Goal: Transaction & Acquisition: Purchase product/service

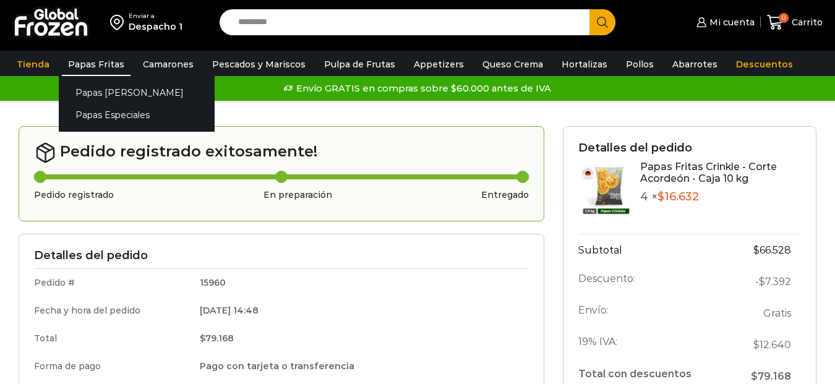
click at [85, 58] on link "Papas Fritas" at bounding box center [96, 65] width 69 height 24
click at [113, 115] on link "Papas Especiales" at bounding box center [137, 115] width 156 height 23
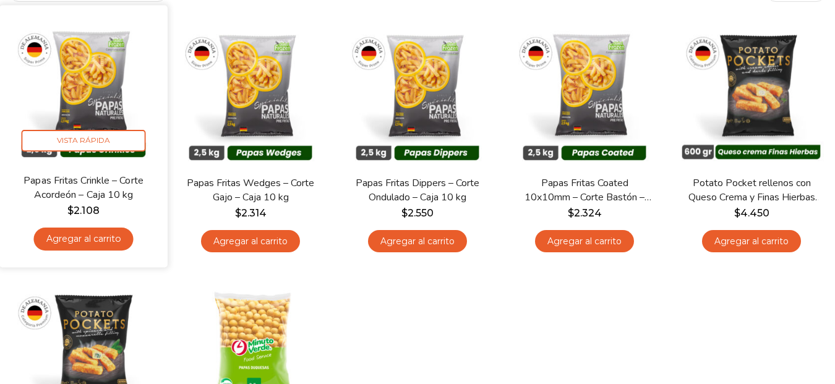
scroll to position [124, 0]
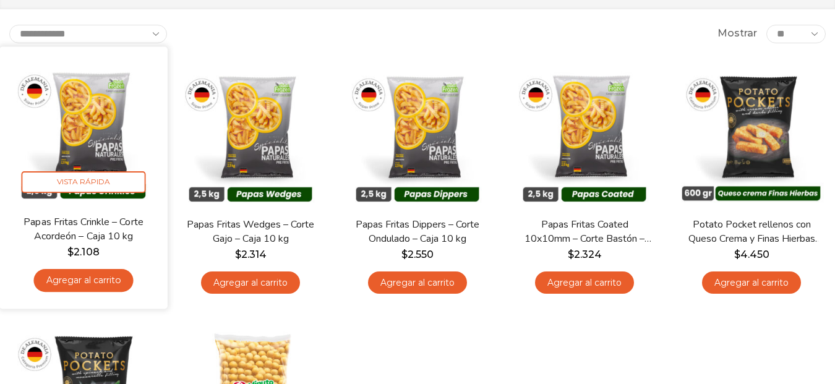
click at [101, 122] on img at bounding box center [84, 131] width 150 height 150
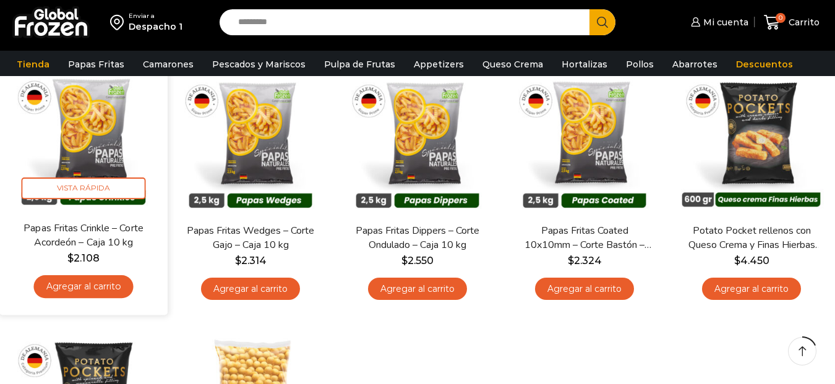
scroll to position [0, 0]
click at [105, 286] on link "Agregar al carrito" at bounding box center [83, 286] width 100 height 23
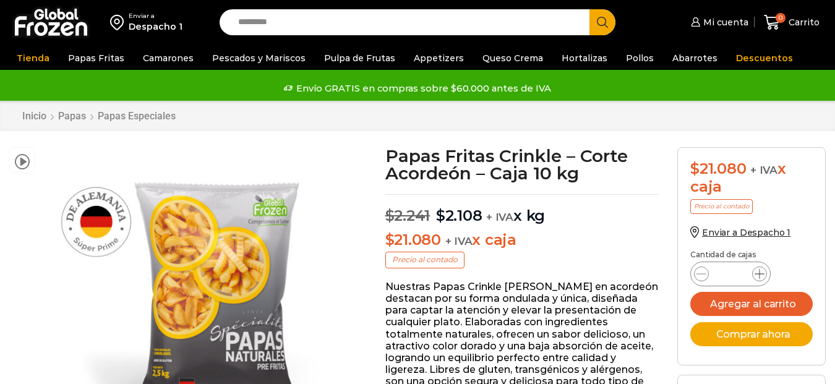
click at [761, 275] on icon at bounding box center [760, 274] width 10 height 10
click at [760, 273] on icon at bounding box center [760, 274] width 10 height 10
click at [759, 273] on icon at bounding box center [760, 274] width 10 height 10
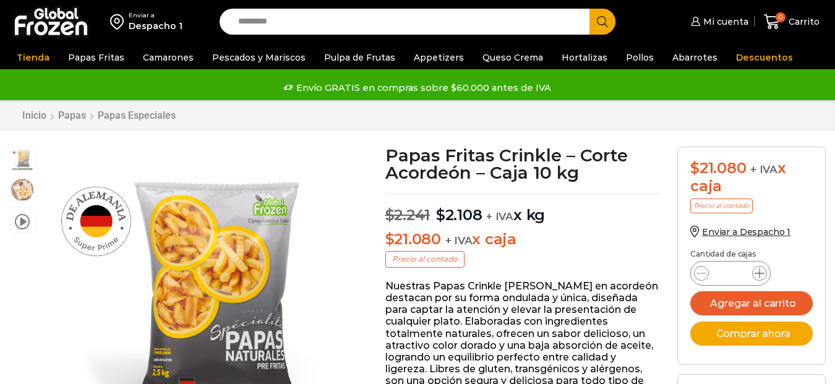
type input "*"
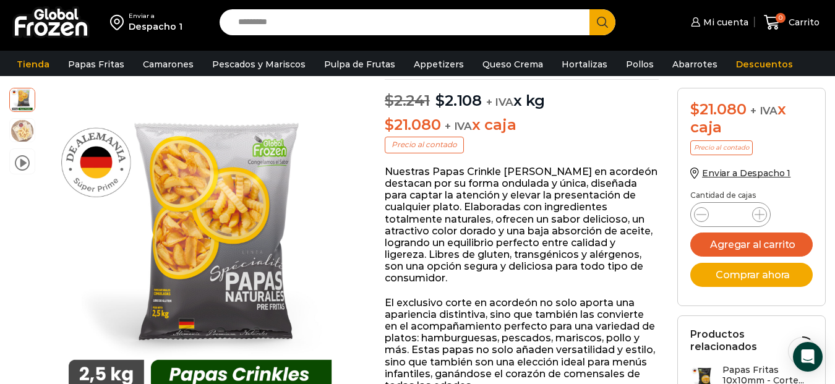
scroll to position [186, 0]
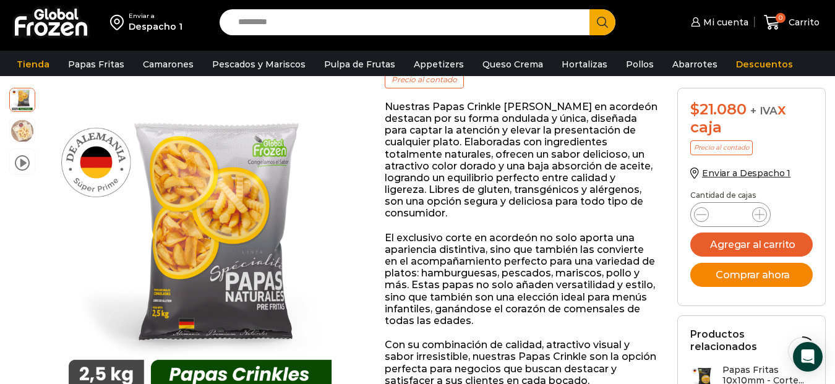
click at [753, 275] on button "Comprar ahora" at bounding box center [751, 275] width 122 height 24
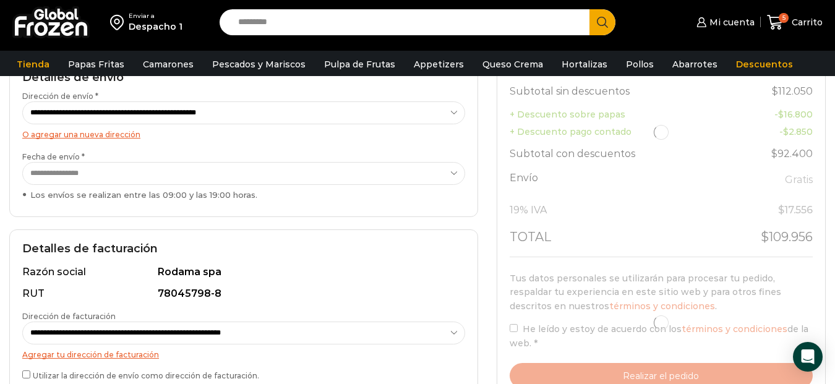
click at [452, 179] on select "**********" at bounding box center [243, 173] width 443 height 23
click at [22, 162] on select "**********" at bounding box center [243, 173] width 443 height 23
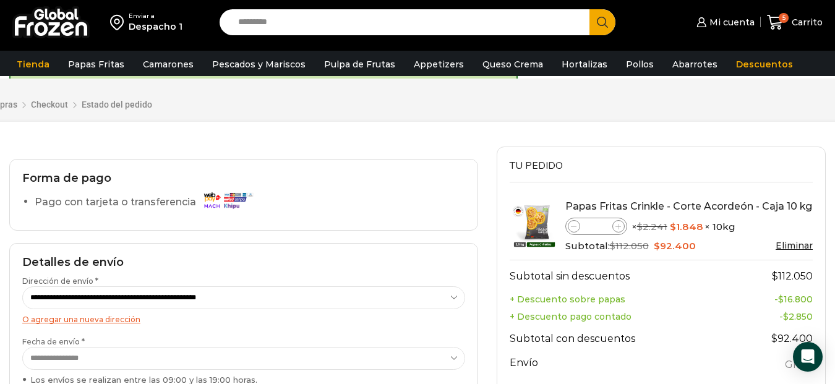
scroll to position [62, 0]
click at [575, 229] on icon at bounding box center [574, 228] width 6 height 6
type input "*"
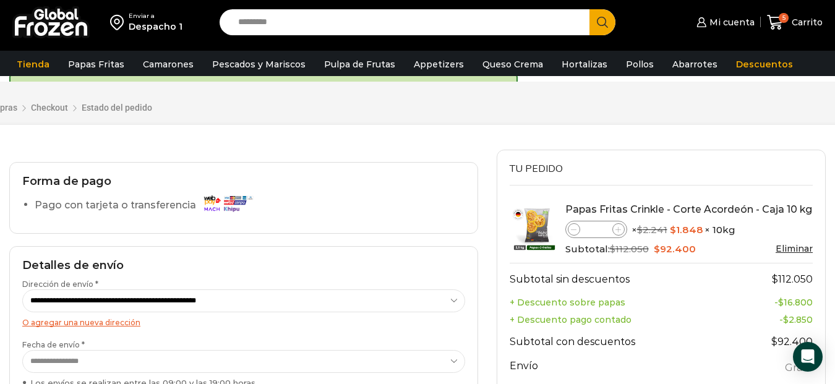
scroll to position [0, 0]
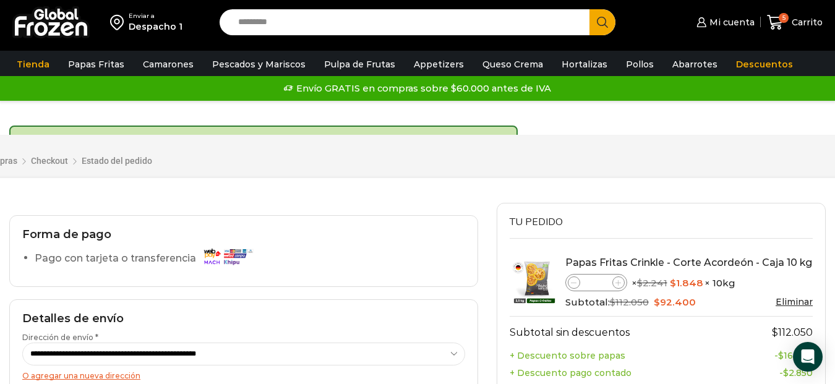
click at [394, 242] on div "Forma de pago Pago con tarjeta o transferencia" at bounding box center [243, 251] width 469 height 72
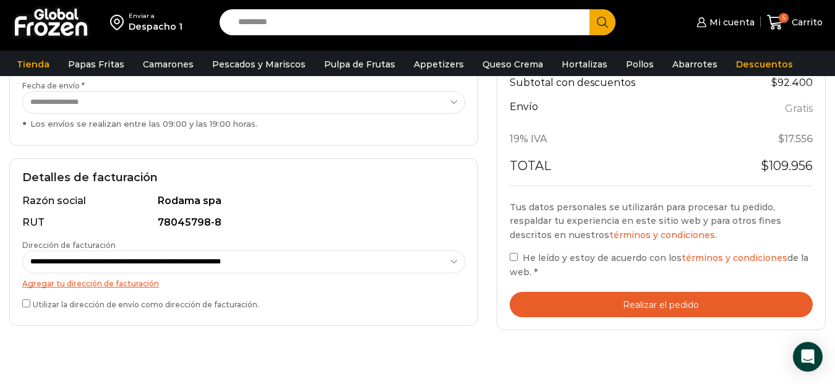
scroll to position [371, 0]
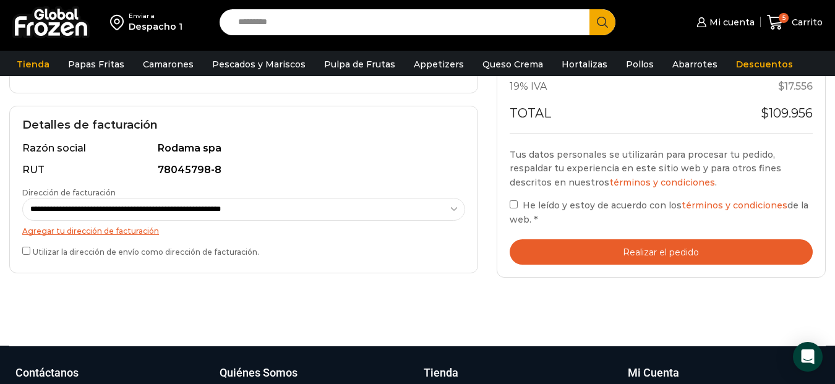
click at [679, 249] on button "Realizar el pedido" at bounding box center [662, 251] width 304 height 25
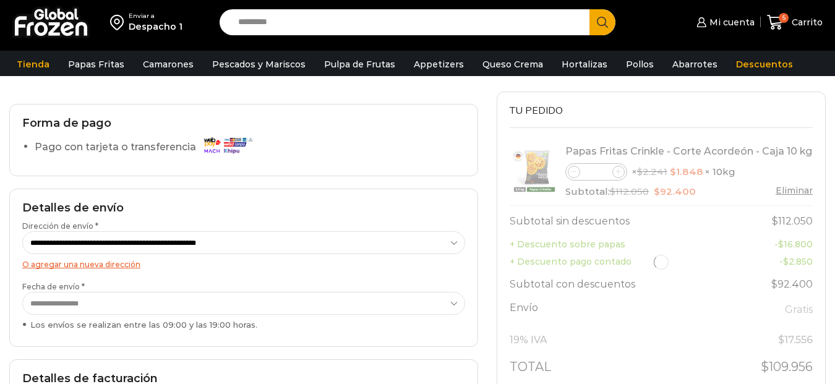
click at [576, 172] on div at bounding box center [662, 262] width 304 height 249
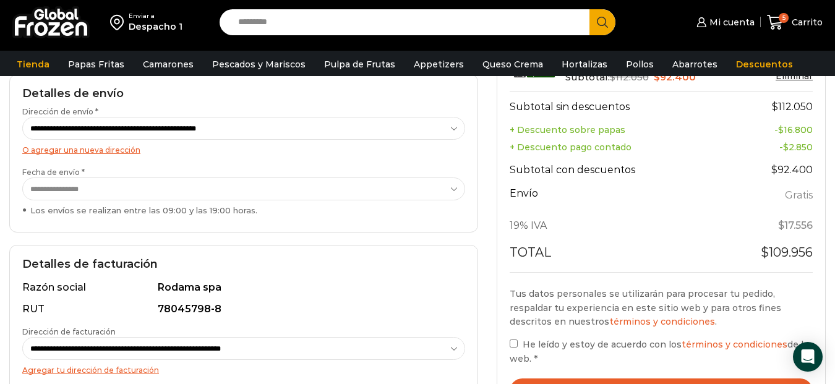
scroll to position [95, 0]
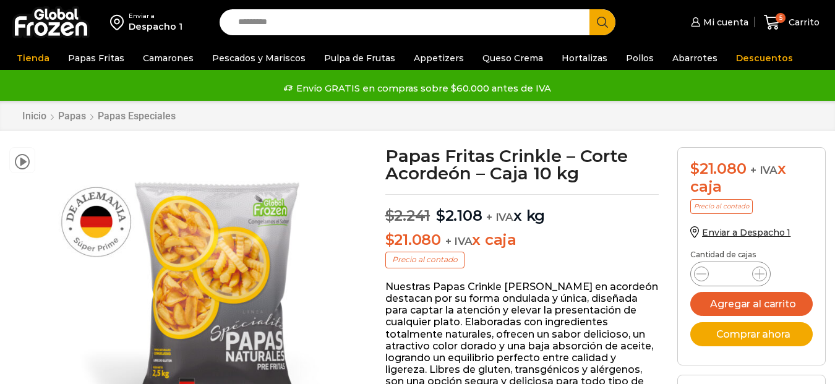
scroll to position [186, 0]
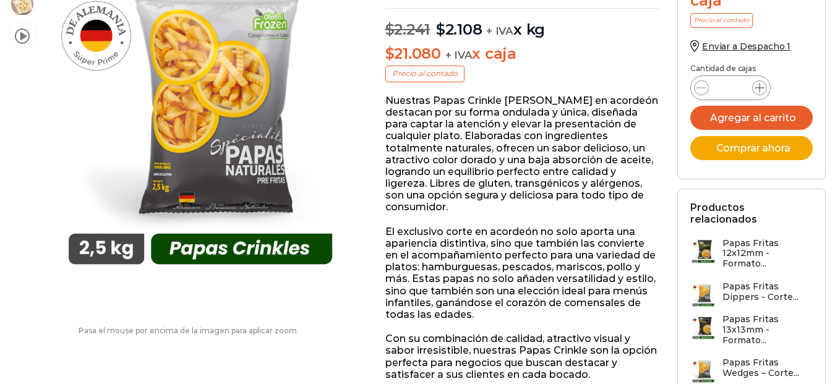
click at [761, 93] on icon at bounding box center [760, 88] width 10 height 10
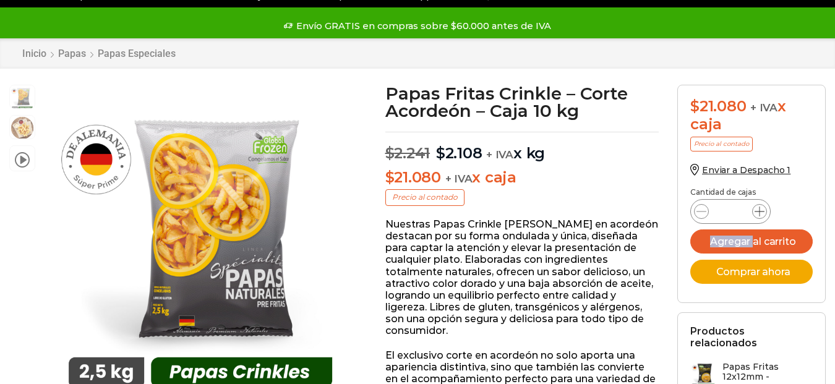
click at [761, 210] on icon at bounding box center [760, 212] width 10 height 10
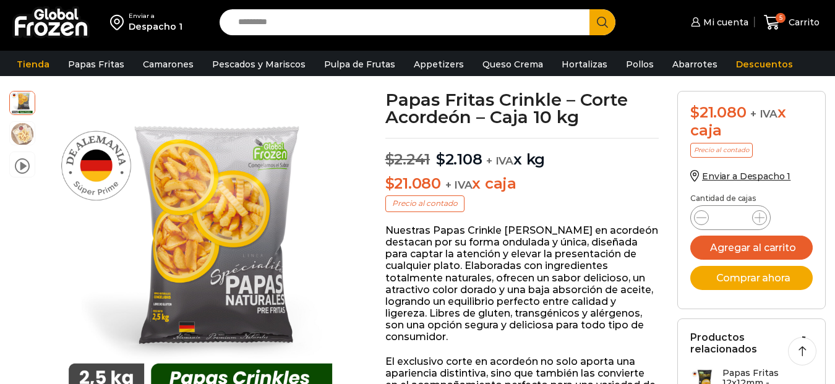
scroll to position [0, 0]
click at [760, 219] on icon at bounding box center [760, 218] width 10 height 10
type input "*"
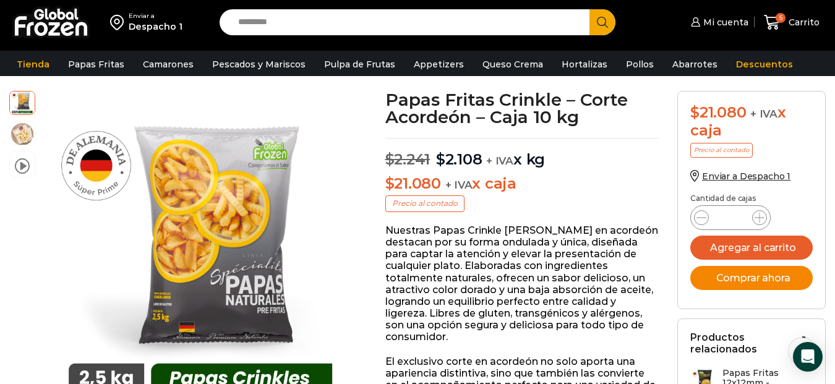
click at [757, 278] on button "Comprar ahora" at bounding box center [751, 278] width 122 height 24
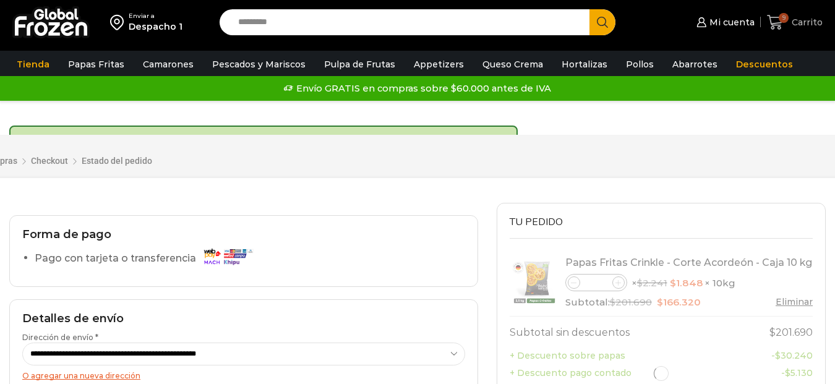
click at [781, 14] on span "9" at bounding box center [778, 22] width 22 height 17
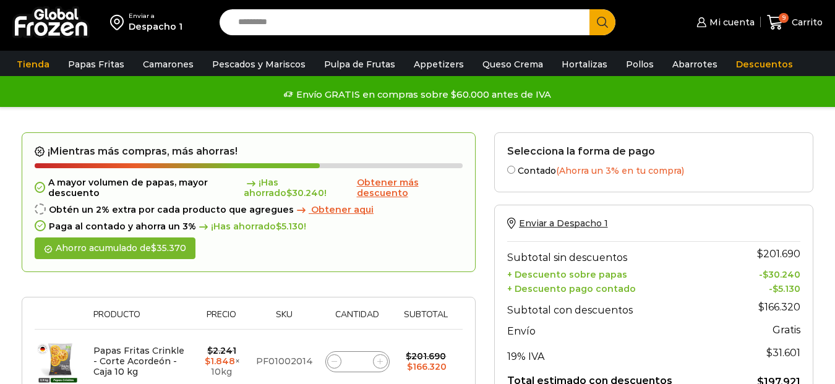
scroll to position [124, 0]
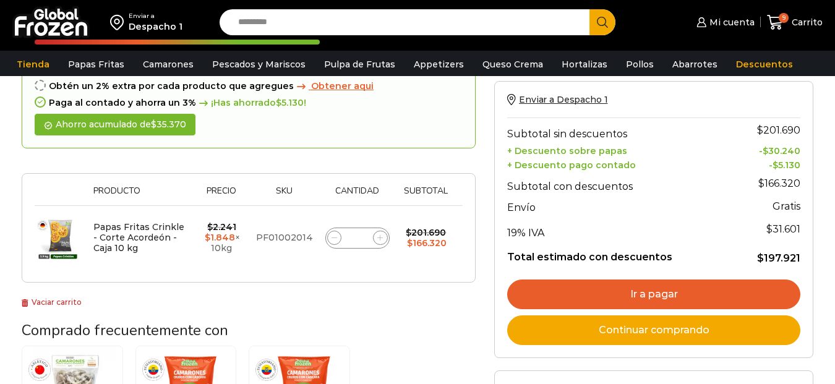
click at [333, 238] on icon at bounding box center [335, 238] width 6 height 6
type input "*"
click at [333, 238] on form "¡Mientras más compras, más ahorras! A mayor volumen de papas, mayor descuento ¡…" at bounding box center [249, 146] width 454 height 274
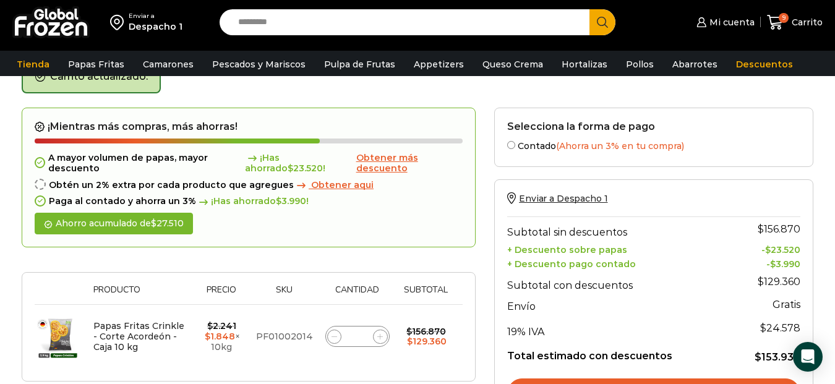
scroll to position [69, 0]
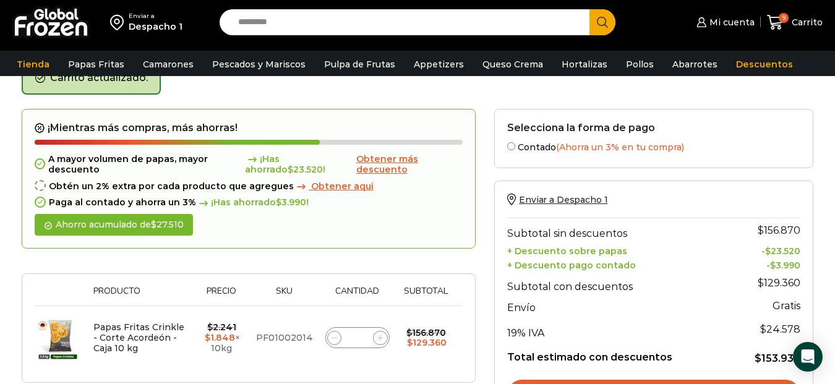
click at [332, 340] on icon at bounding box center [335, 338] width 6 height 6
type input "*"
click at [332, 340] on icon at bounding box center [335, 338] width 6 height 6
type input "*"
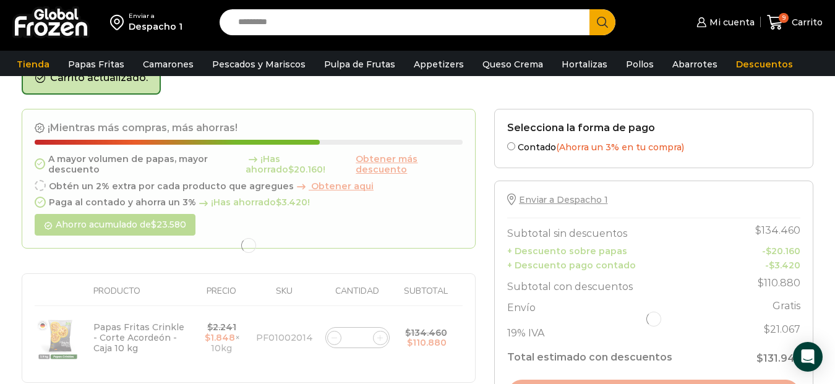
click at [333, 339] on div at bounding box center [249, 246] width 454 height 274
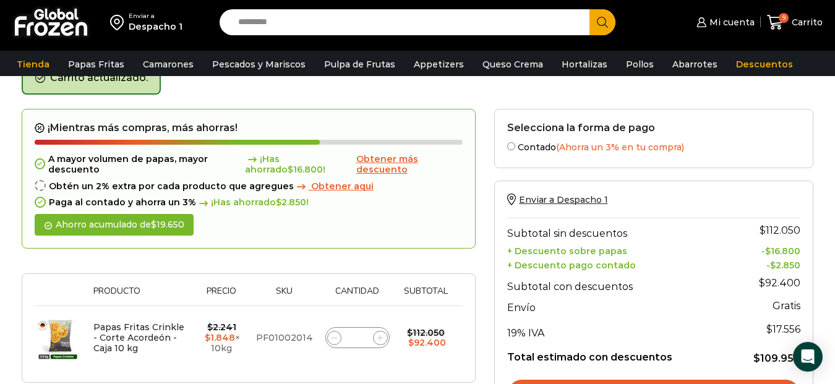
click at [333, 339] on icon at bounding box center [335, 338] width 6 height 6
type input "*"
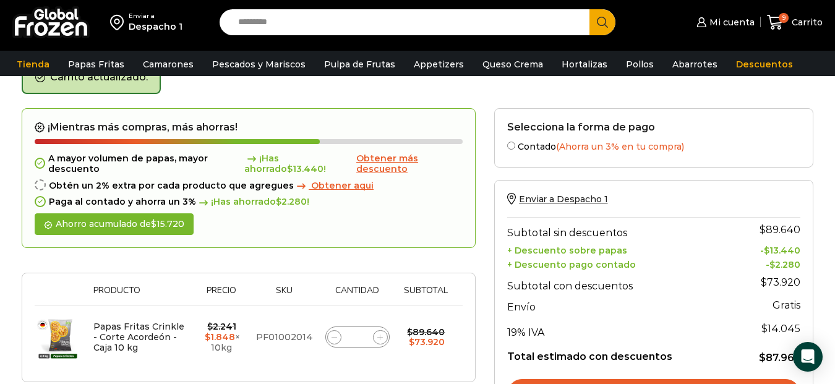
scroll to position [145, 0]
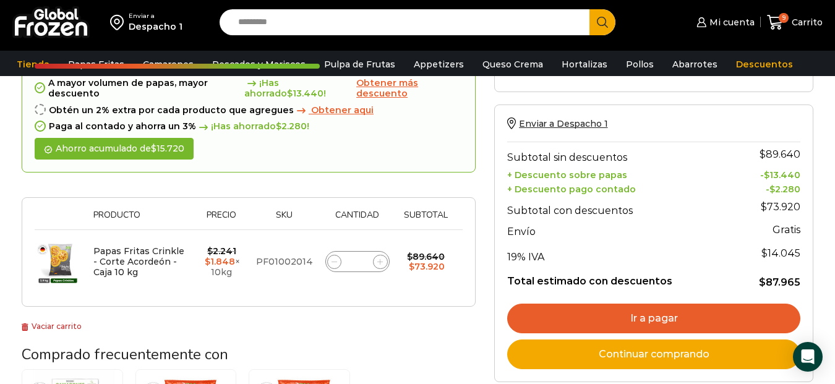
click at [652, 315] on link "Ir a pagar" at bounding box center [653, 319] width 293 height 30
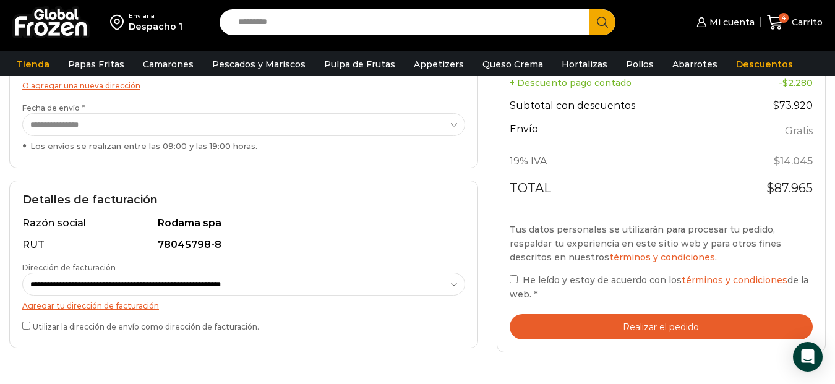
scroll to position [371, 0]
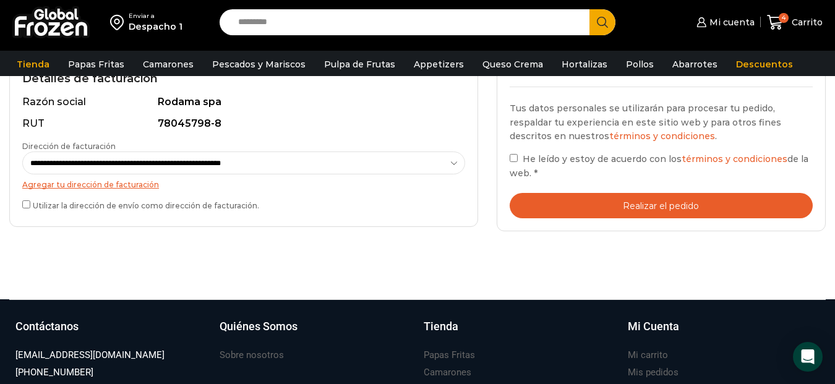
click at [646, 202] on button "Realizar el pedido" at bounding box center [662, 205] width 304 height 25
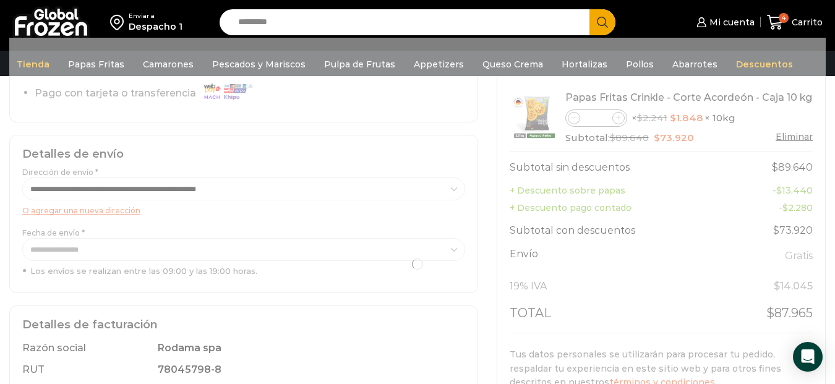
scroll to position [124, 0]
